Goal: Task Accomplishment & Management: Use online tool/utility

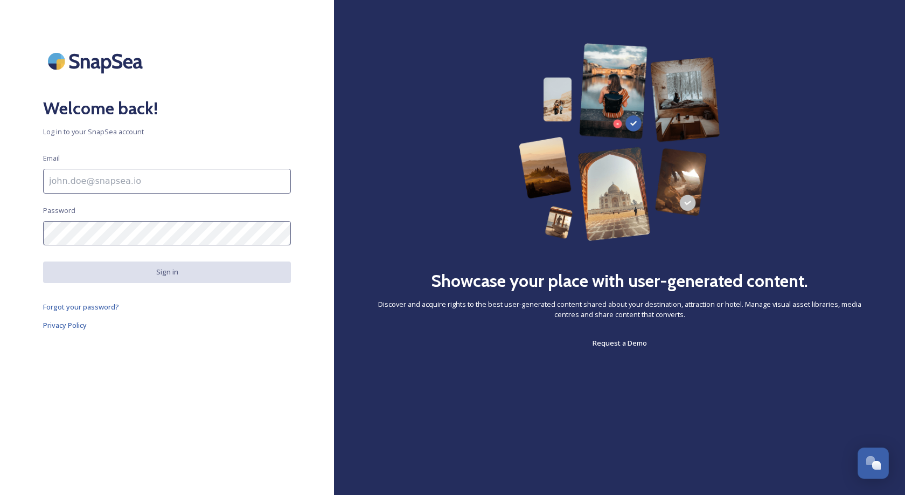
click at [265, 174] on input at bounding box center [167, 181] width 248 height 25
type input "[EMAIL_ADDRESS][DOMAIN_NAME]"
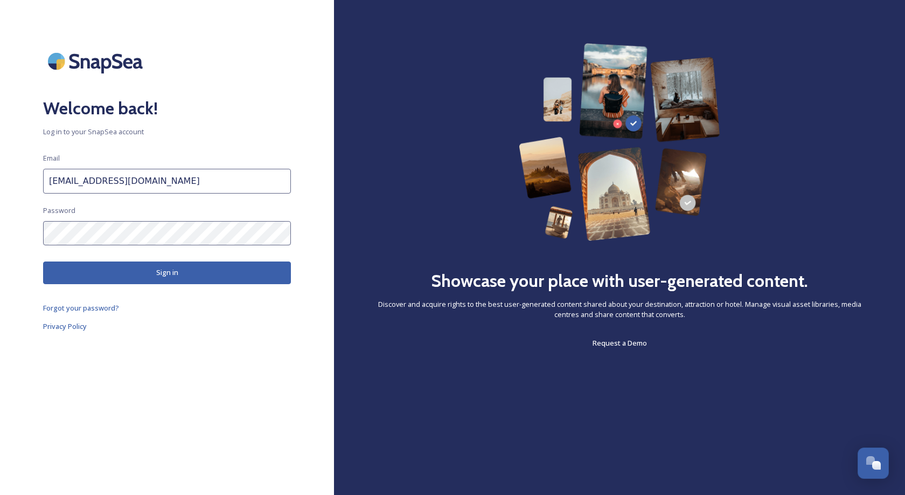
click at [173, 261] on button "Sign in" at bounding box center [167, 272] width 248 height 22
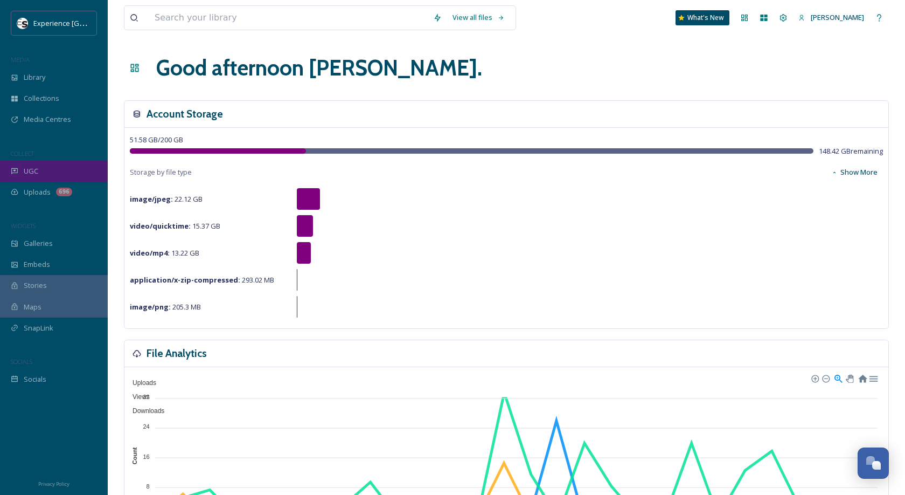
click at [44, 171] on div "UGC" at bounding box center [54, 171] width 108 height 21
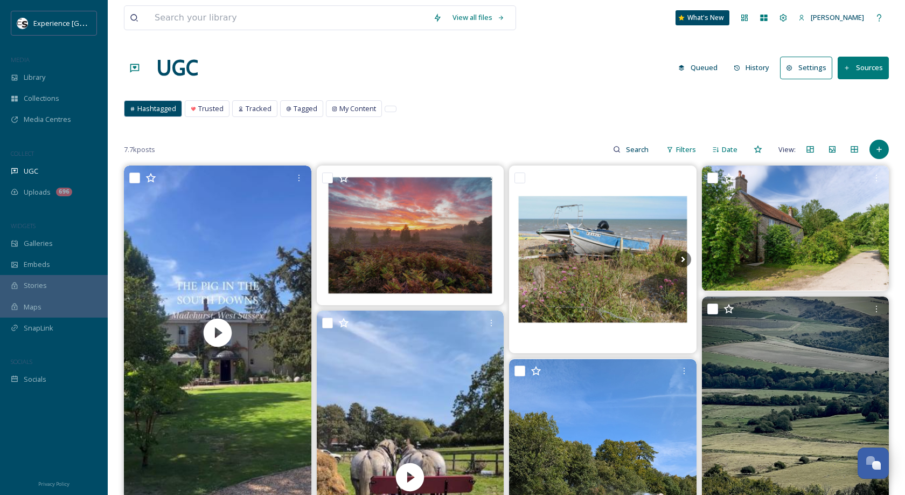
click at [741, 67] on icon at bounding box center [737, 68] width 7 height 7
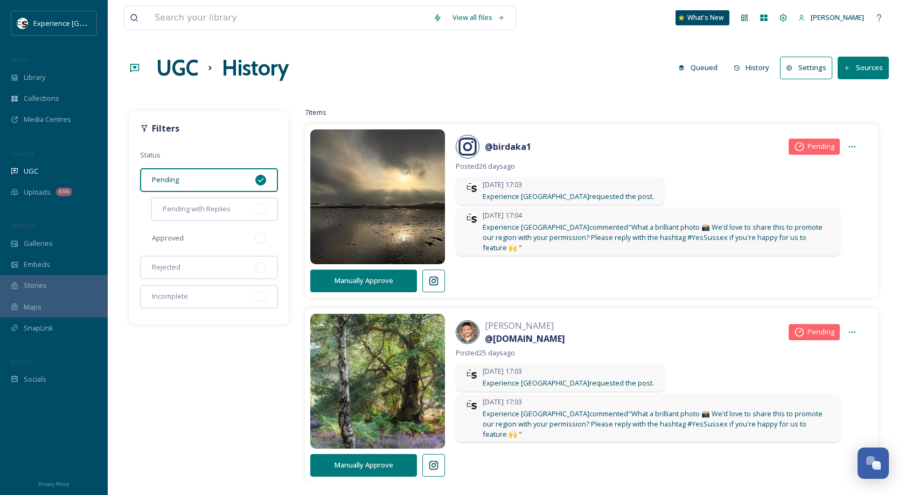
click at [214, 238] on div "Approved" at bounding box center [209, 238] width 138 height 24
click at [236, 177] on div "Pending" at bounding box center [209, 180] width 138 height 24
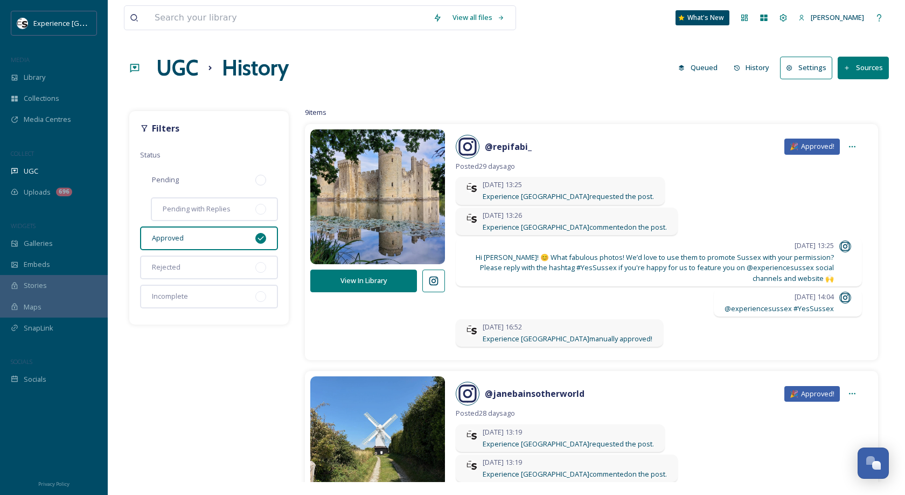
click at [250, 183] on div "Pending" at bounding box center [209, 180] width 138 height 24
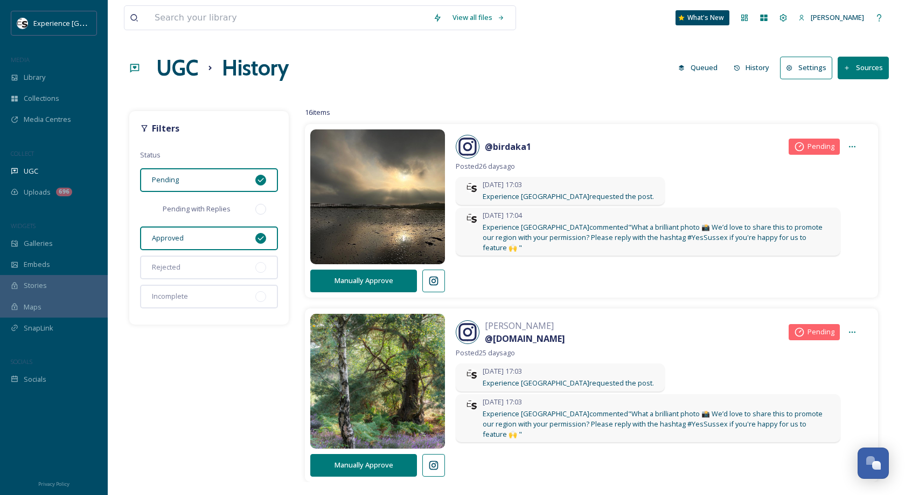
click at [238, 216] on div "Pending with Replies" at bounding box center [214, 209] width 127 height 24
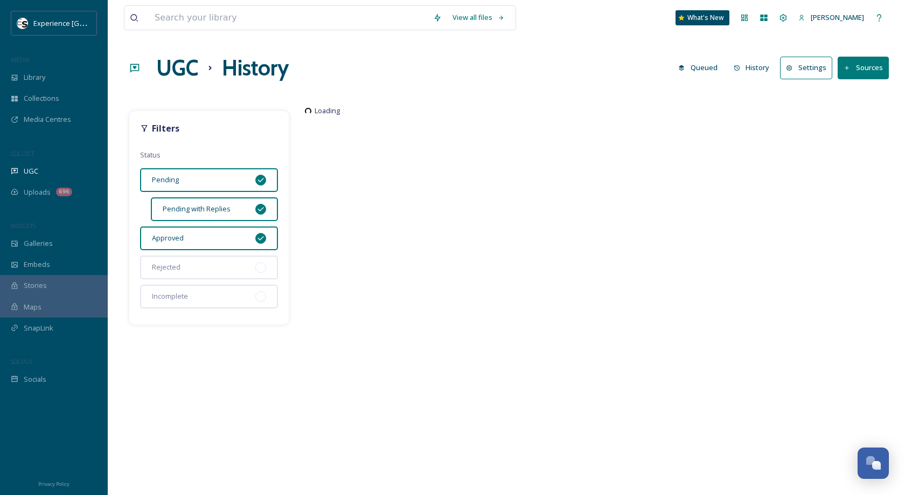
click at [229, 243] on div "Approved" at bounding box center [209, 238] width 138 height 24
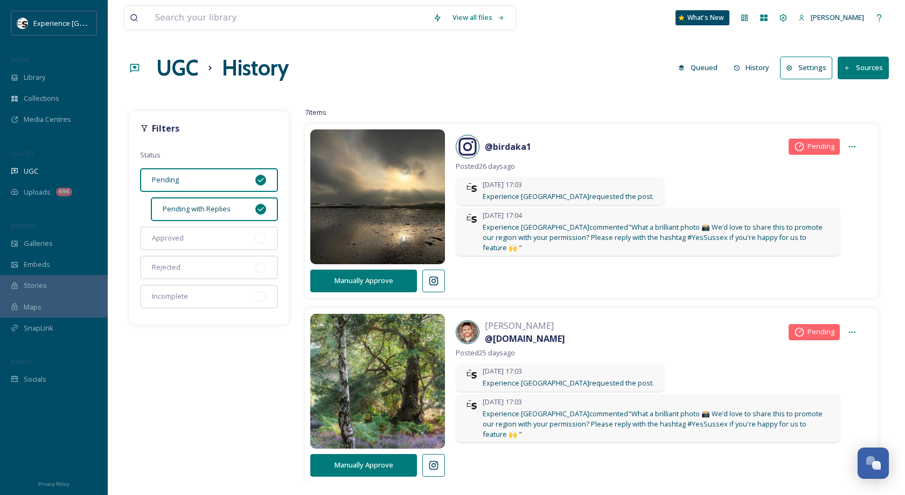
scroll to position [6, 0]
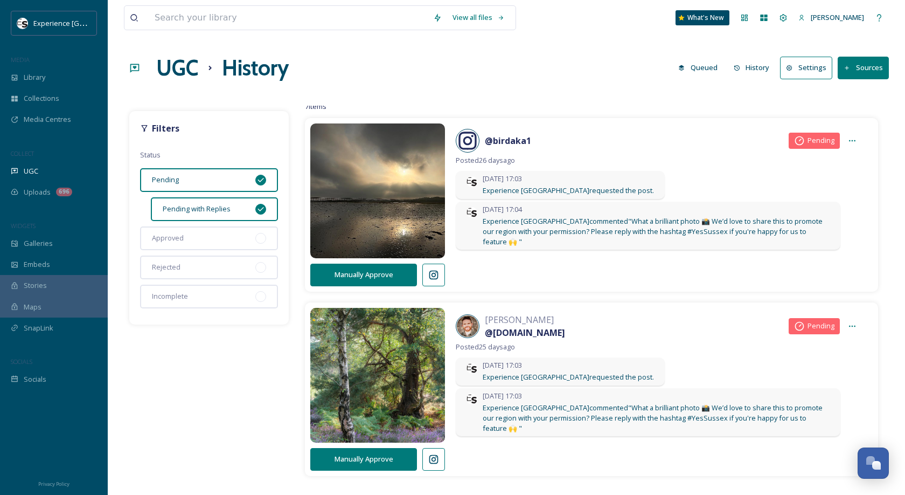
click at [432, 276] on icon at bounding box center [433, 274] width 11 height 11
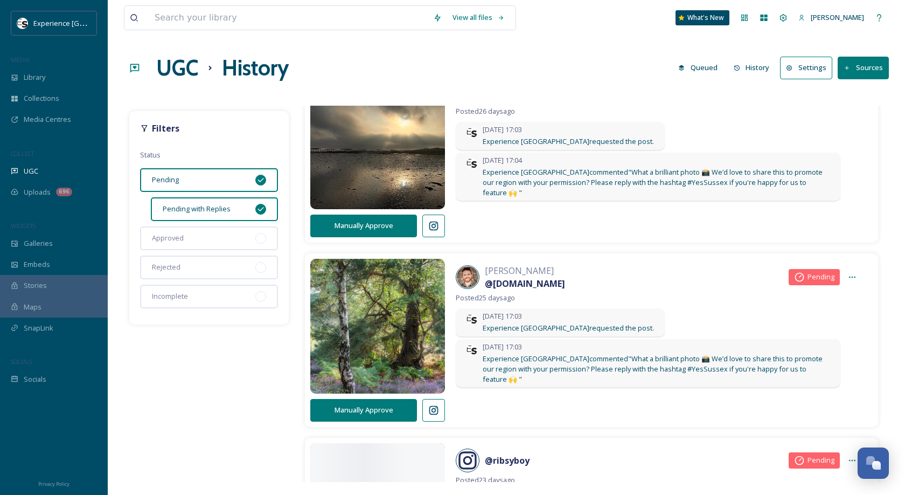
scroll to position [107, 0]
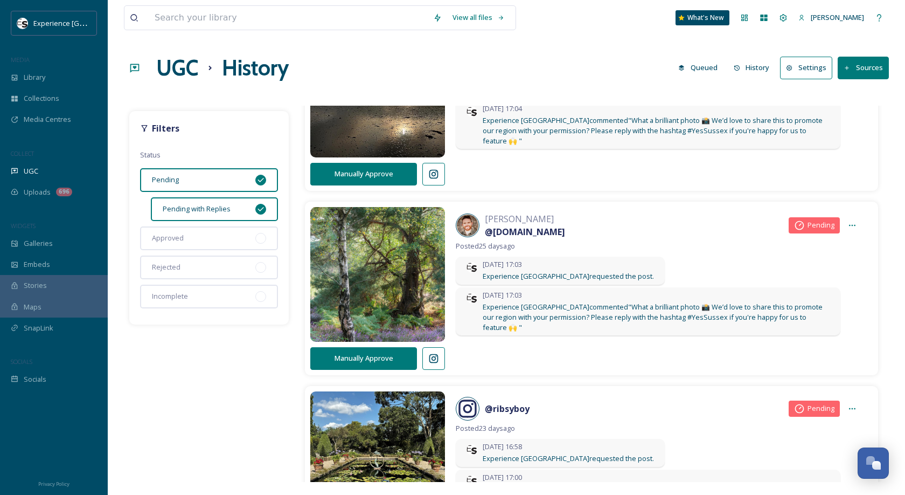
click at [437, 354] on icon at bounding box center [433, 358] width 9 height 9
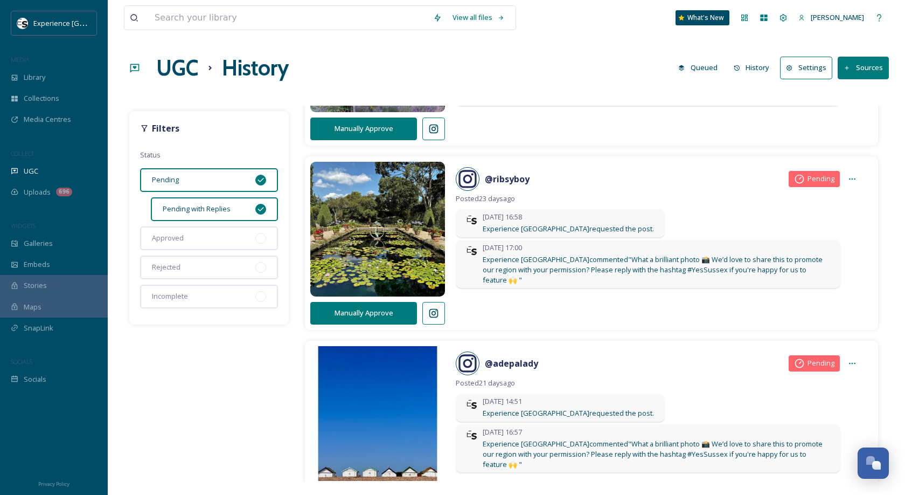
click at [442, 311] on button at bounding box center [433, 313] width 23 height 23
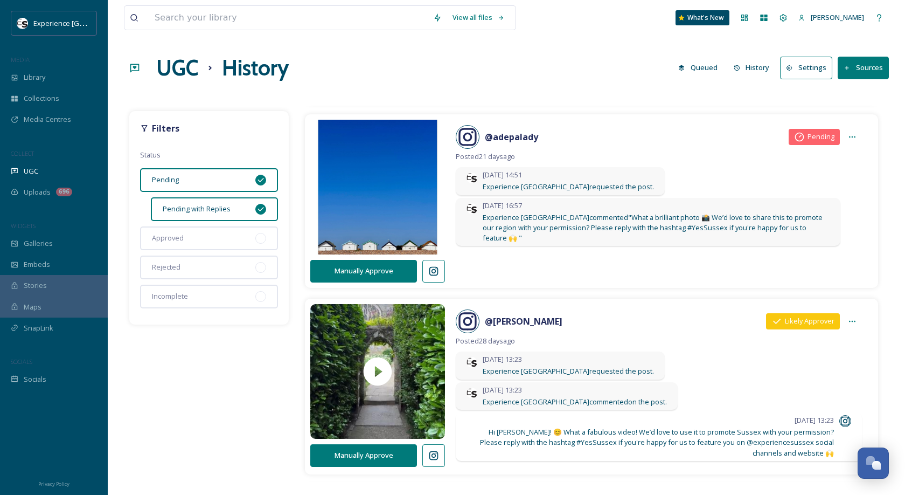
scroll to position [570, 0]
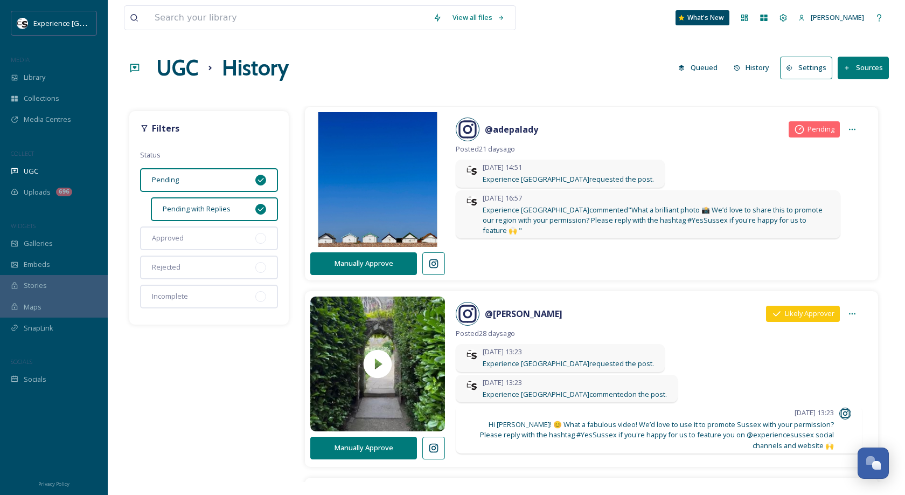
click at [434, 266] on icon at bounding box center [433, 263] width 11 height 11
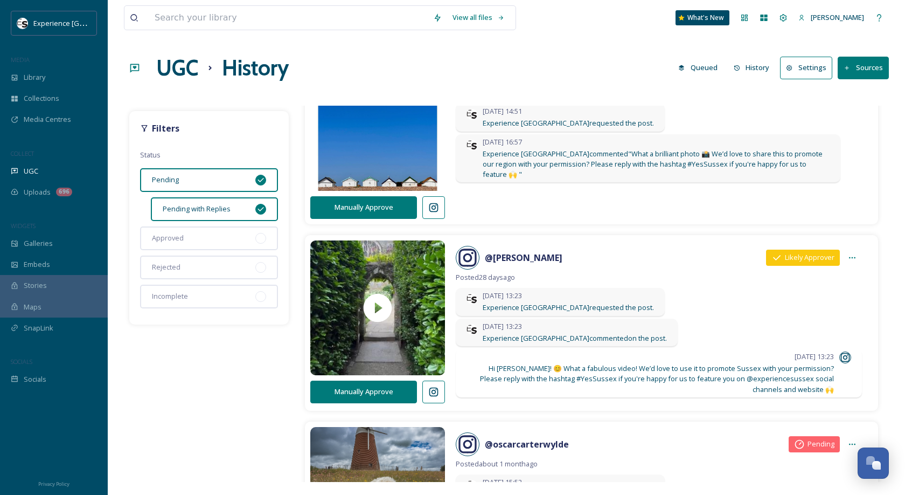
scroll to position [690, 0]
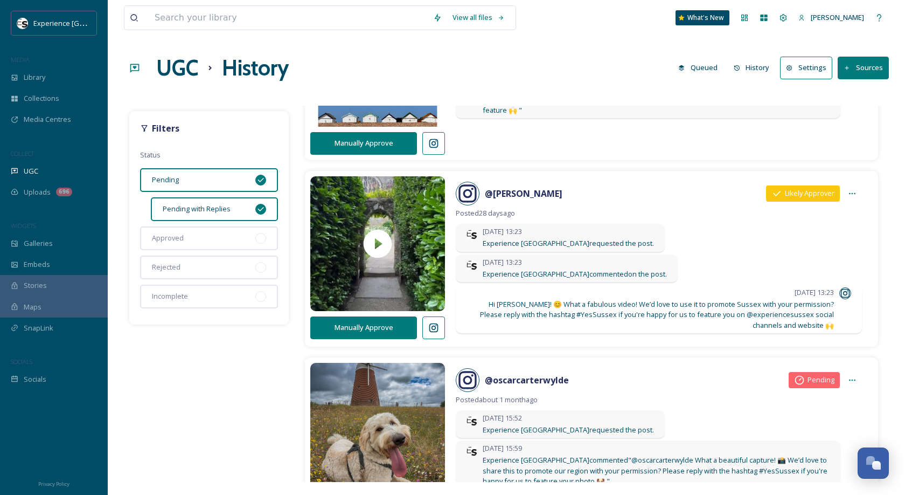
click at [433, 323] on icon at bounding box center [433, 327] width 11 height 11
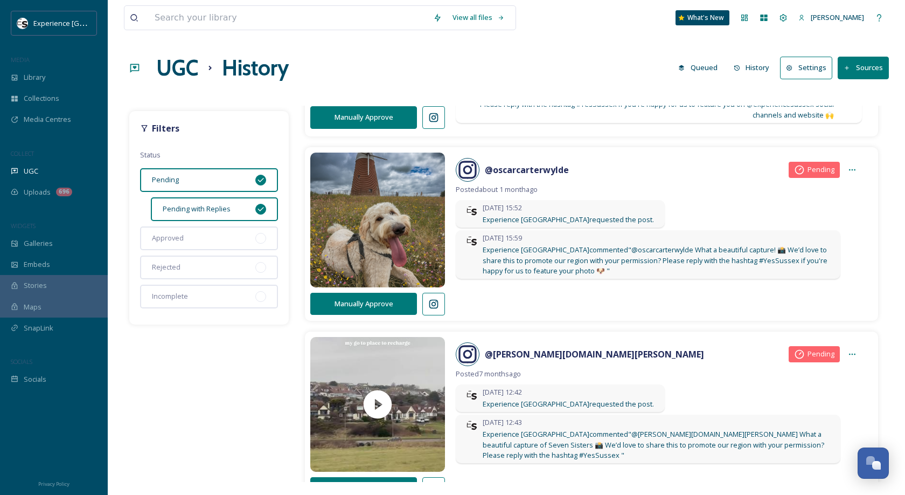
scroll to position [901, 0]
click at [437, 300] on icon at bounding box center [433, 303] width 11 height 11
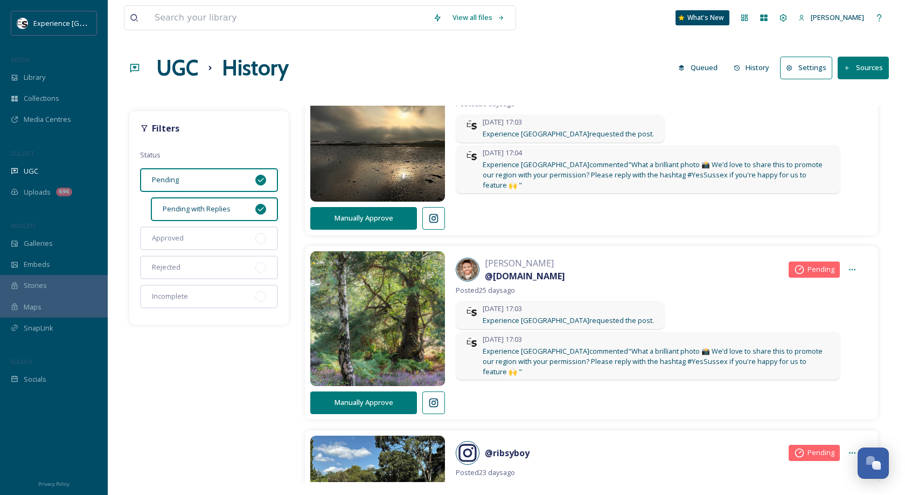
scroll to position [0, 0]
